Goal: Task Accomplishment & Management: Manage account settings

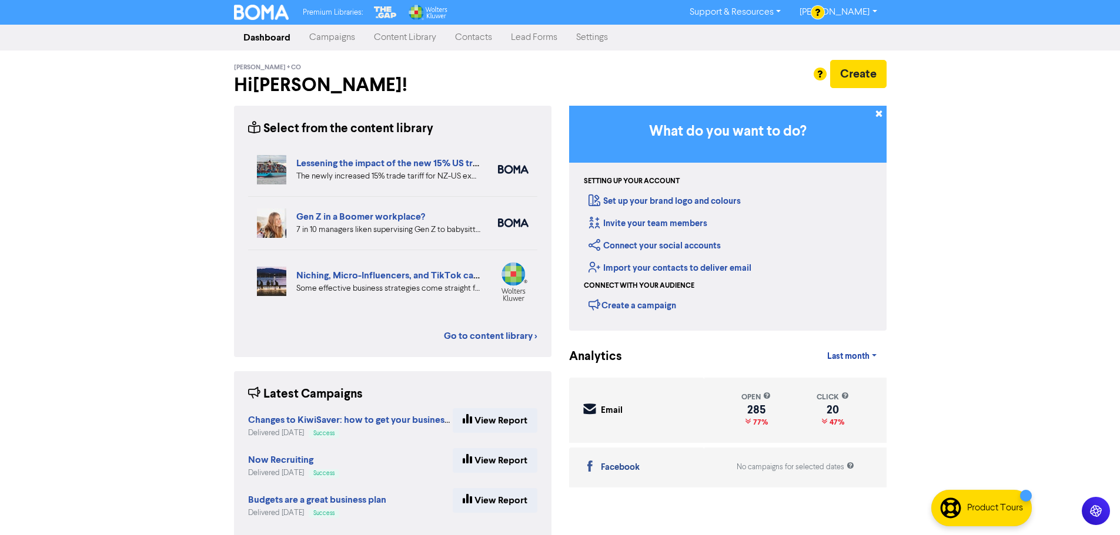
click at [589, 35] on link "Settings" at bounding box center [592, 38] width 51 height 24
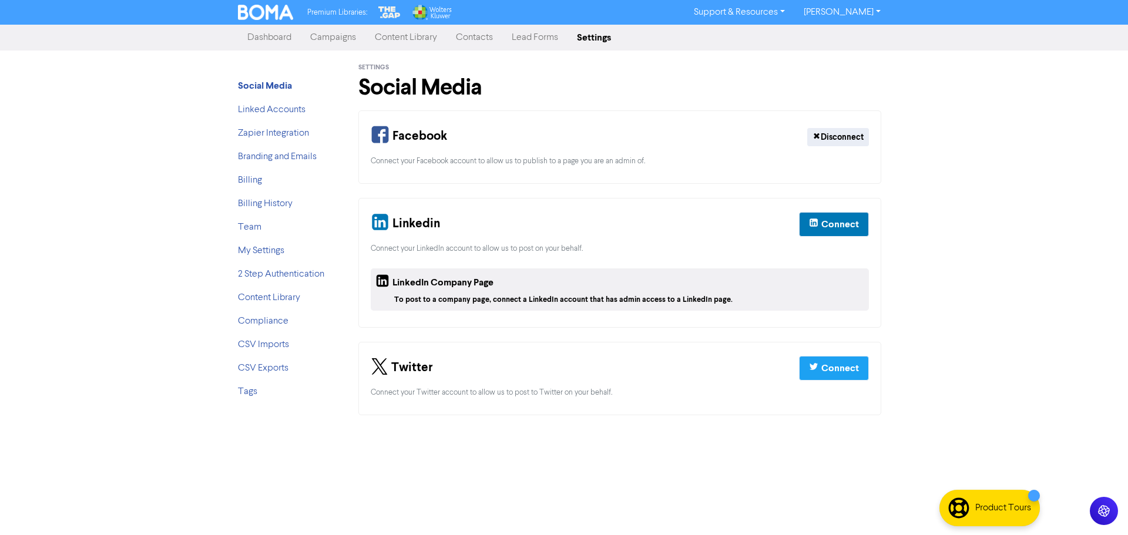
click at [491, 39] on link "Contacts" at bounding box center [475, 38] width 56 height 24
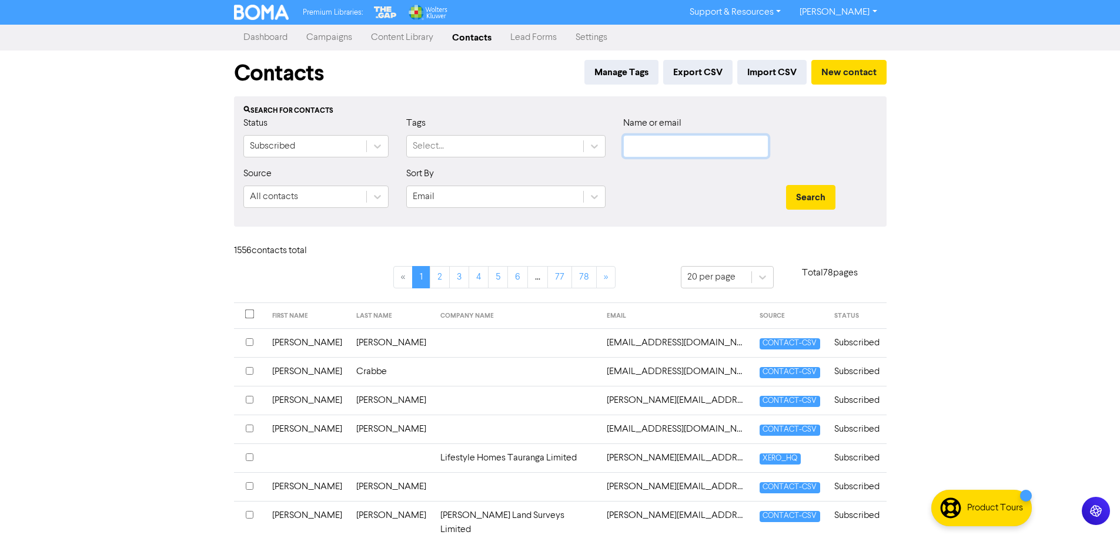
click at [672, 153] on input "text" at bounding box center [695, 146] width 145 height 22
click at [786, 185] on button "Search" at bounding box center [810, 197] width 49 height 25
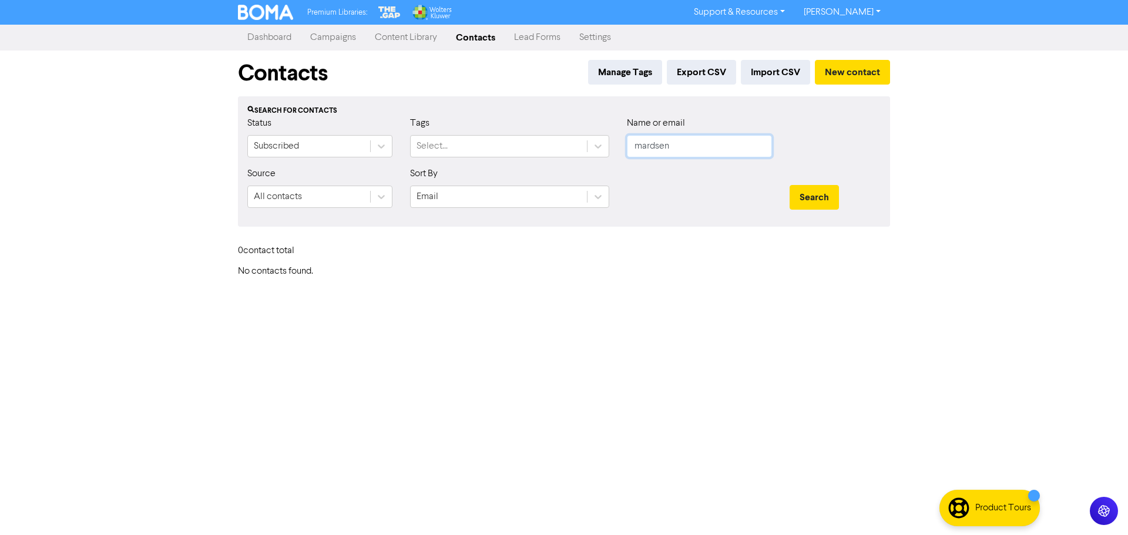
drag, startPoint x: 696, startPoint y: 150, endPoint x: 632, endPoint y: 146, distance: 63.6
click at [632, 146] on input "mardsen" at bounding box center [699, 146] width 145 height 22
type input "[PERSON_NAME]"
click at [790, 185] on button "Search" at bounding box center [814, 197] width 49 height 25
